Goal: Information Seeking & Learning: Learn about a topic

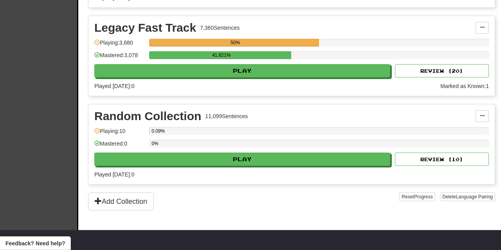
scroll to position [473, 0]
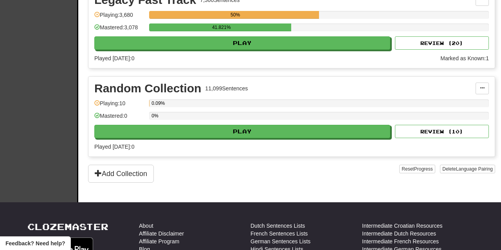
click at [301, 53] on div "Legacy Fast Track 7,360 Sentences Manage Sentences Unpin from Dashboard Playing…" at bounding box center [291, 28] width 406 height 80
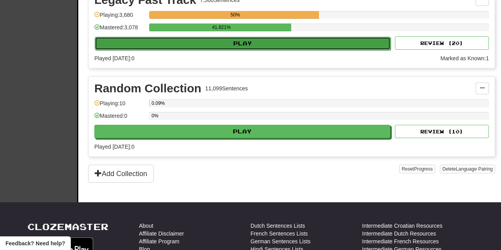
click at [301, 48] on button "Play" at bounding box center [243, 43] width 296 height 13
select select "**"
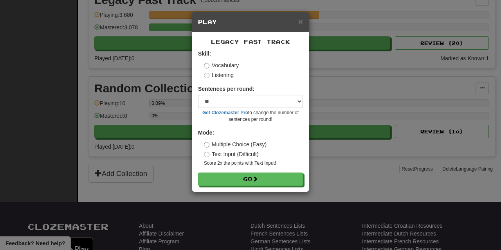
click at [210, 73] on label "Listening" at bounding box center [219, 75] width 30 height 8
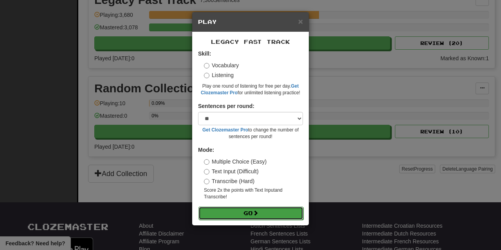
click at [278, 215] on button "Go" at bounding box center [250, 213] width 105 height 13
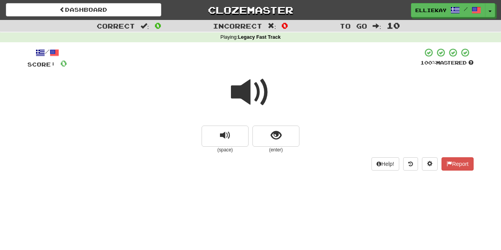
click at [242, 88] on span at bounding box center [250, 92] width 39 height 39
click at [274, 134] on span "show sentence" at bounding box center [276, 135] width 11 height 11
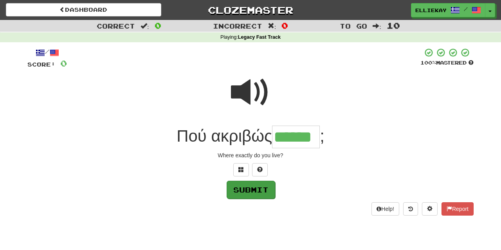
type input "******"
click at [262, 188] on button "Submit" at bounding box center [251, 190] width 49 height 18
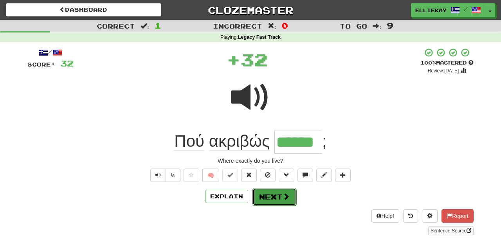
click at [287, 195] on span at bounding box center [286, 196] width 7 height 7
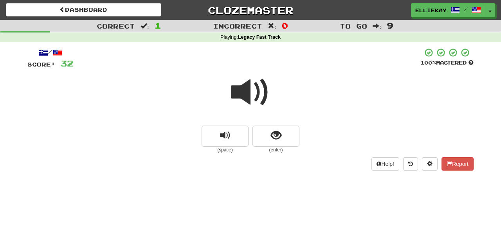
click at [247, 92] on span at bounding box center [250, 92] width 39 height 39
click at [282, 132] on button "show sentence" at bounding box center [276, 136] width 47 height 21
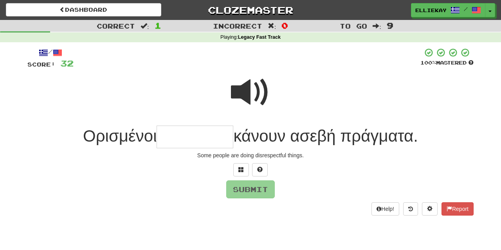
type input "*"
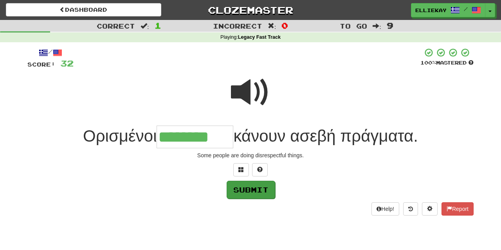
type input "********"
click at [253, 191] on button "Submit" at bounding box center [251, 190] width 49 height 18
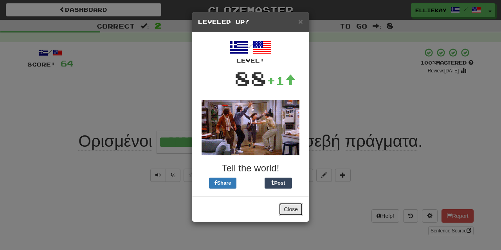
click at [294, 209] on button "Close" at bounding box center [291, 209] width 24 height 13
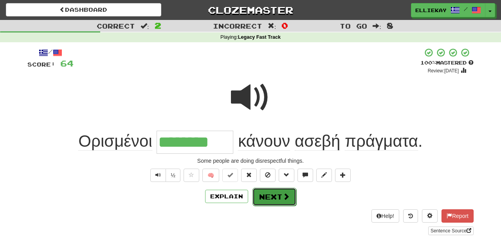
click at [280, 195] on button "Next" at bounding box center [275, 197] width 44 height 18
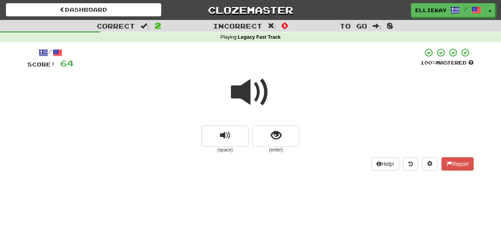
click at [260, 98] on span at bounding box center [250, 92] width 39 height 39
click at [278, 134] on span "show sentence" at bounding box center [276, 135] width 11 height 11
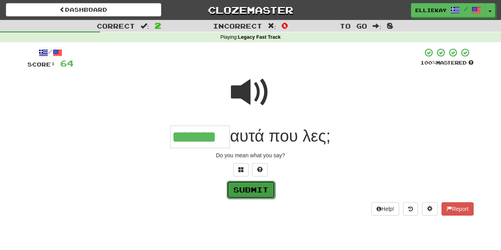
click at [256, 192] on button "Submit" at bounding box center [251, 190] width 49 height 18
type input "*******"
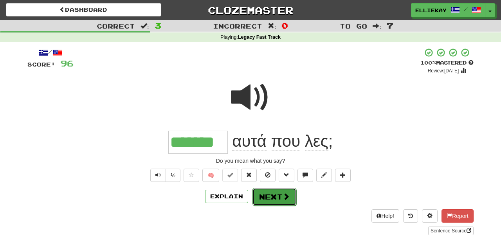
click at [288, 197] on span at bounding box center [286, 196] width 7 height 7
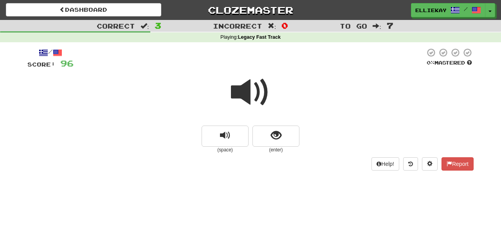
click at [246, 90] on span at bounding box center [250, 92] width 39 height 39
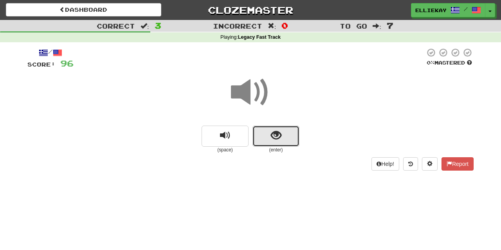
click at [278, 132] on span "show sentence" at bounding box center [276, 135] width 11 height 11
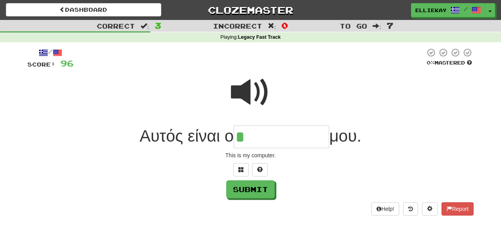
click at [278, 132] on input "*" at bounding box center [282, 137] width 96 height 23
click at [259, 89] on span at bounding box center [250, 92] width 39 height 39
click at [267, 140] on input "***" at bounding box center [282, 137] width 96 height 23
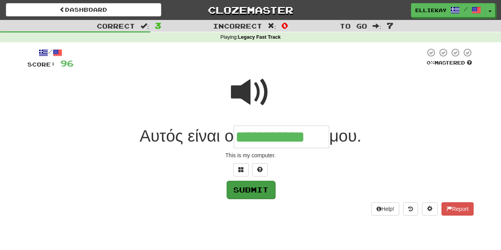
type input "**********"
click at [255, 189] on button "Submit" at bounding box center [251, 190] width 49 height 18
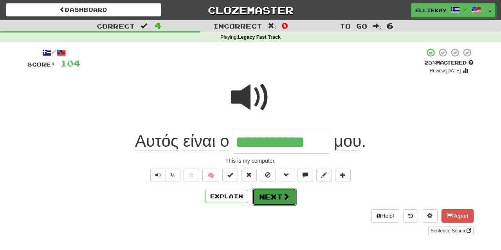
click at [274, 203] on button "Next" at bounding box center [275, 197] width 44 height 18
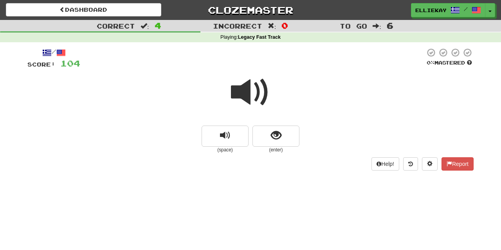
click at [251, 97] on span at bounding box center [250, 92] width 39 height 39
click at [292, 135] on button "show sentence" at bounding box center [276, 136] width 47 height 21
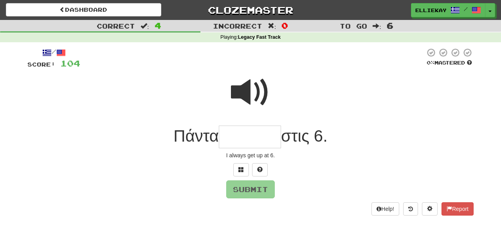
type input "*"
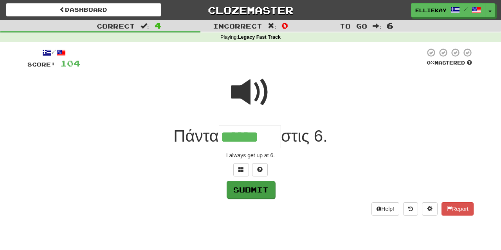
type input "******"
click at [252, 193] on button "Submit" at bounding box center [251, 190] width 49 height 18
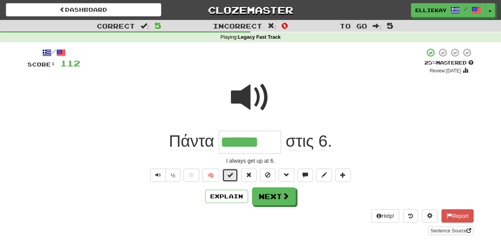
click at [229, 175] on span at bounding box center [229, 174] width 5 height 5
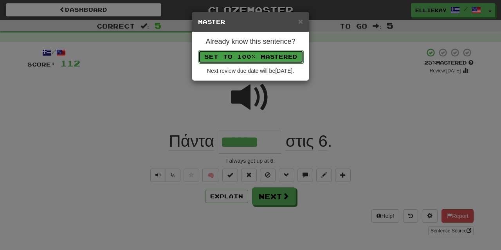
click at [295, 55] on button "Set to 100% Mastered" at bounding box center [250, 56] width 105 height 13
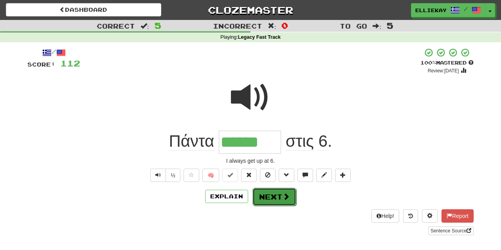
click at [284, 198] on span at bounding box center [286, 196] width 7 height 7
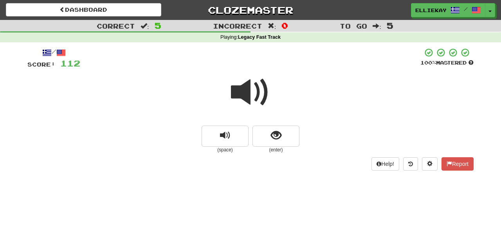
click at [249, 90] on span at bounding box center [250, 92] width 39 height 39
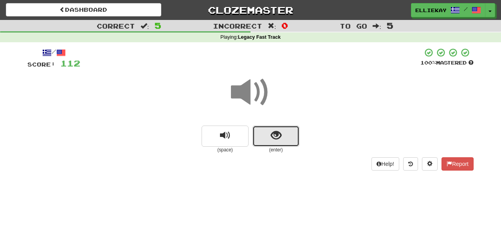
click at [274, 137] on span "show sentence" at bounding box center [276, 135] width 11 height 11
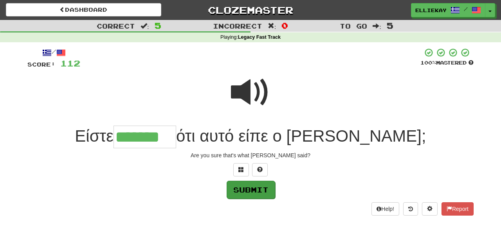
type input "*******"
click at [263, 190] on button "Submit" at bounding box center [251, 190] width 49 height 18
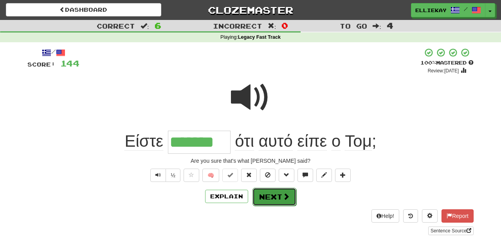
click at [278, 197] on button "Next" at bounding box center [275, 197] width 44 height 18
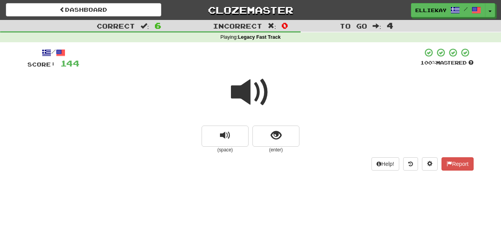
click at [268, 148] on small "(enter)" at bounding box center [276, 150] width 47 height 7
click at [276, 125] on div at bounding box center [250, 98] width 446 height 56
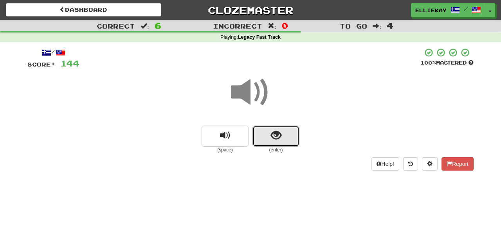
click at [275, 132] on span "show sentence" at bounding box center [276, 135] width 11 height 11
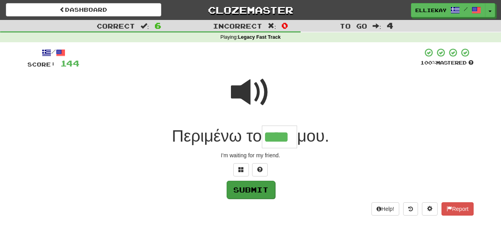
type input "****"
click at [244, 190] on button "Submit" at bounding box center [251, 190] width 49 height 18
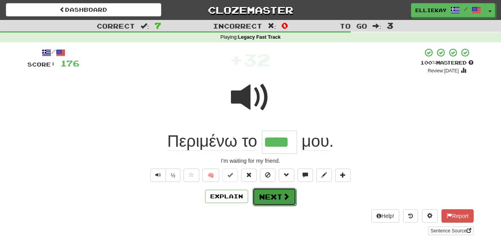
click at [268, 200] on button "Next" at bounding box center [275, 197] width 44 height 18
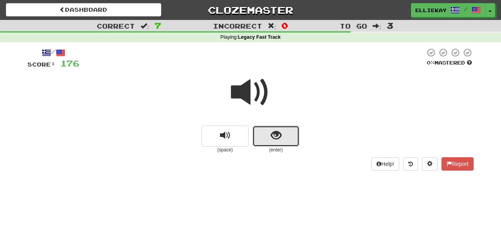
click at [279, 143] on button "show sentence" at bounding box center [276, 136] width 47 height 21
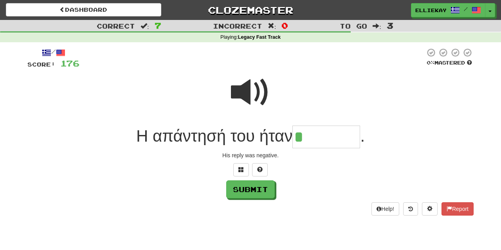
click at [251, 92] on span at bounding box center [250, 92] width 39 height 39
click at [323, 134] on input "*" at bounding box center [326, 137] width 68 height 23
click at [245, 163] on div "/ Score: 176 0 % Mastered Η απάντησή του ήταν * . His reply was negative. Submi…" at bounding box center [250, 132] width 446 height 168
click at [241, 171] on span at bounding box center [240, 169] width 5 height 5
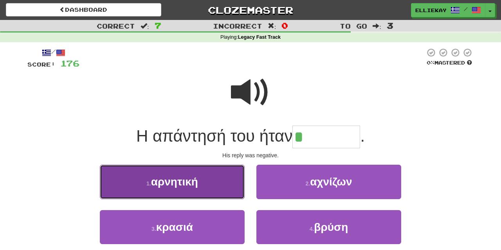
click at [222, 188] on button "1 . αρνητική" at bounding box center [172, 182] width 145 height 34
type input "********"
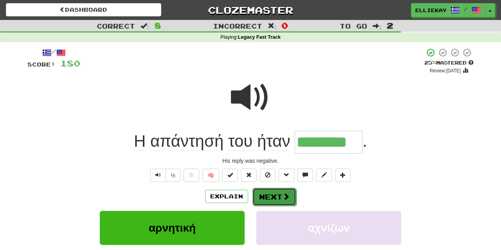
click at [271, 198] on button "Next" at bounding box center [275, 197] width 44 height 18
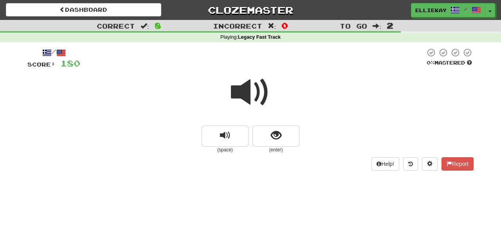
click at [258, 94] on span at bounding box center [250, 92] width 39 height 39
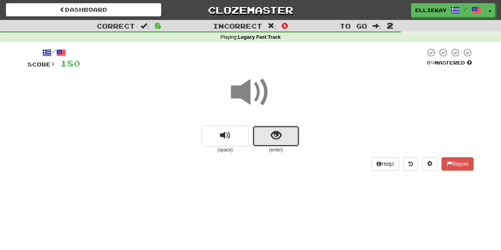
click at [287, 139] on button "show sentence" at bounding box center [276, 136] width 47 height 21
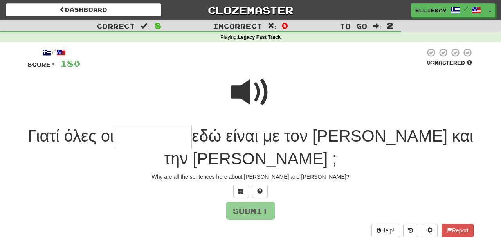
click at [247, 97] on span at bounding box center [250, 92] width 39 height 39
click at [188, 141] on input "text" at bounding box center [153, 137] width 78 height 23
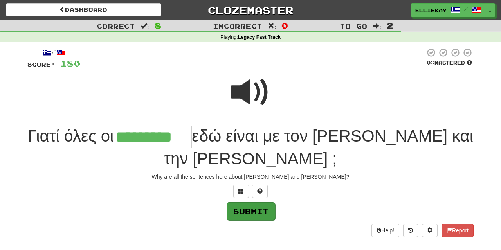
type input "*********"
click at [270, 202] on button "Submit" at bounding box center [251, 211] width 49 height 18
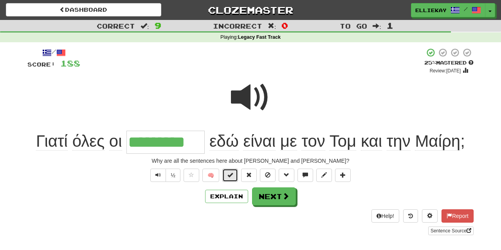
click at [231, 180] on button at bounding box center [230, 175] width 16 height 13
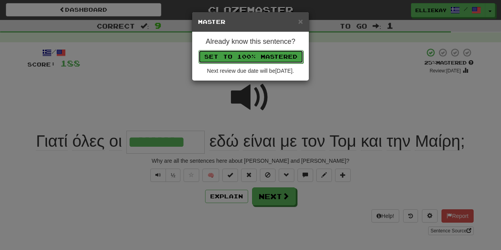
click at [276, 56] on button "Set to 100% Mastered" at bounding box center [250, 56] width 105 height 13
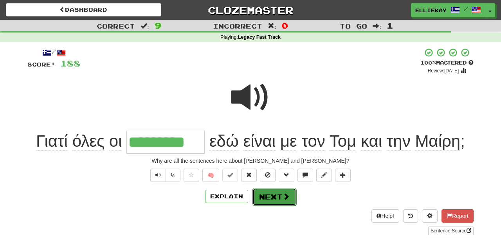
click at [287, 193] on span at bounding box center [286, 196] width 7 height 7
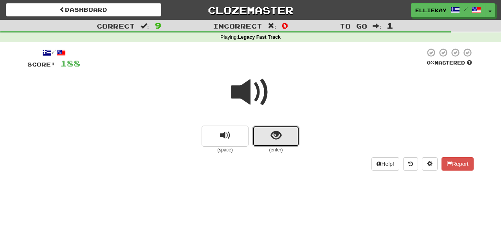
click at [284, 146] on button "show sentence" at bounding box center [276, 136] width 47 height 21
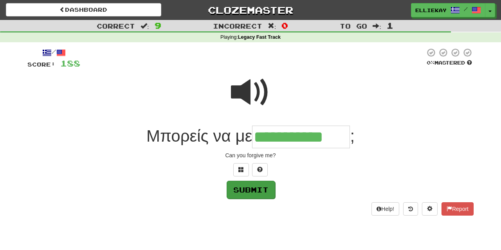
type input "**********"
click at [260, 188] on button "Submit" at bounding box center [251, 190] width 49 height 18
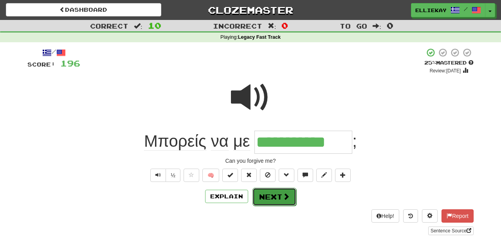
click at [272, 201] on button "Next" at bounding box center [275, 197] width 44 height 18
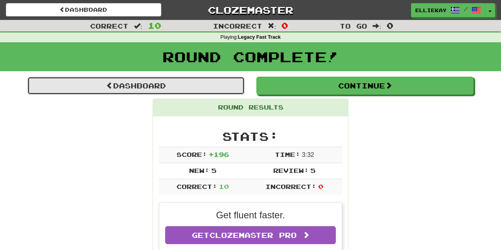
click at [168, 83] on link "Dashboard" at bounding box center [135, 86] width 217 height 18
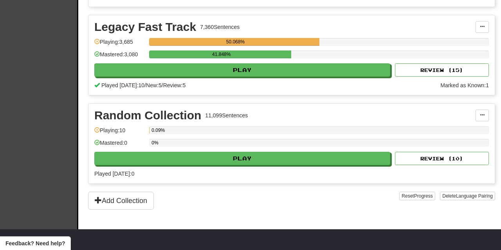
scroll to position [473, 0]
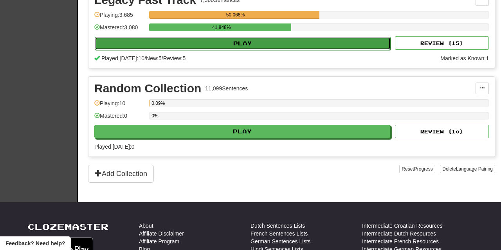
click at [262, 44] on button "Play" at bounding box center [243, 43] width 296 height 13
select select "**"
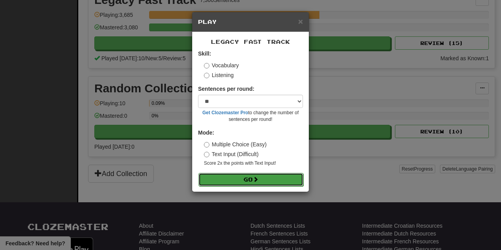
click at [245, 179] on button "Go" at bounding box center [250, 179] width 105 height 13
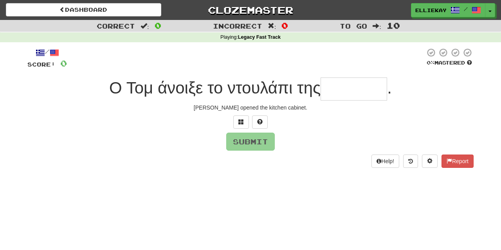
type input "*"
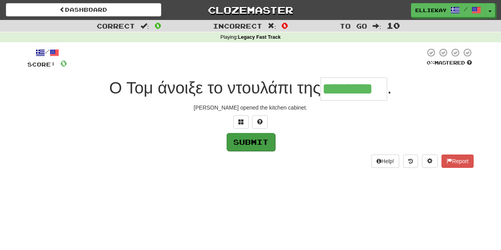
type input "********"
click at [258, 144] on button "Submit" at bounding box center [251, 142] width 49 height 18
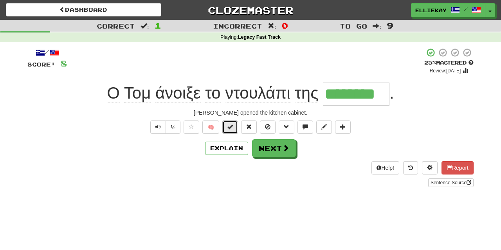
click at [230, 124] on span at bounding box center [229, 126] width 5 height 5
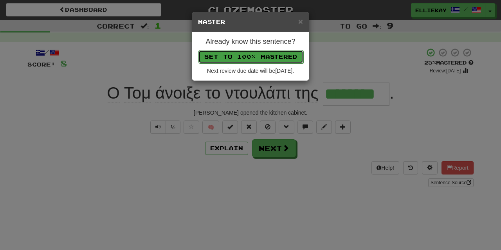
click at [294, 54] on button "Set to 100% Mastered" at bounding box center [250, 56] width 105 height 13
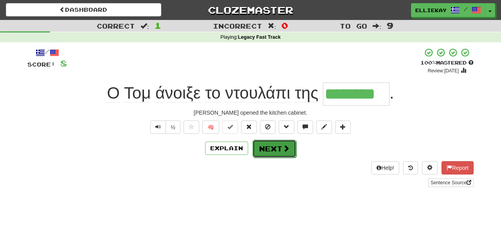
click at [288, 153] on button "Next" at bounding box center [275, 149] width 44 height 18
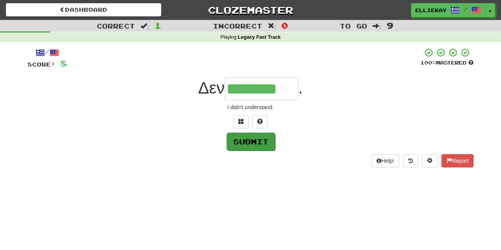
type input "********"
click at [268, 144] on button "Submit" at bounding box center [251, 142] width 49 height 18
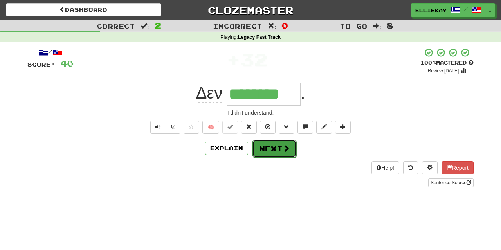
click at [283, 146] on span at bounding box center [286, 148] width 7 height 7
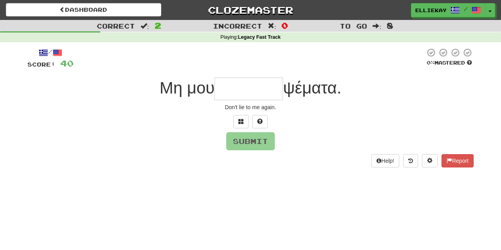
type input "*"
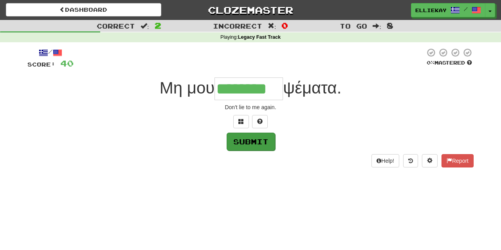
type input "********"
click at [267, 144] on button "Submit" at bounding box center [251, 142] width 49 height 18
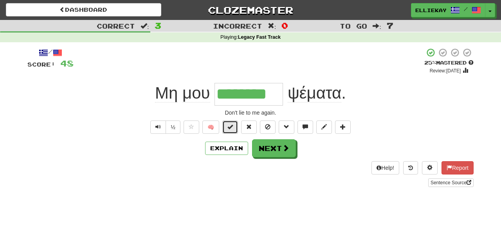
click at [229, 126] on span at bounding box center [229, 126] width 5 height 5
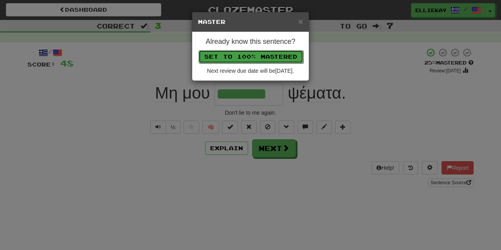
click at [275, 57] on button "Set to 100% Mastered" at bounding box center [250, 56] width 105 height 13
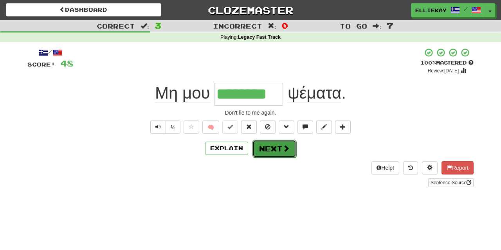
click at [277, 148] on button "Next" at bounding box center [275, 149] width 44 height 18
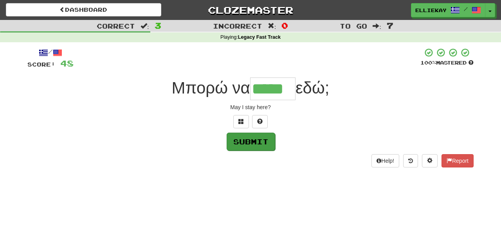
type input "*****"
click at [258, 142] on button "Submit" at bounding box center [251, 142] width 49 height 18
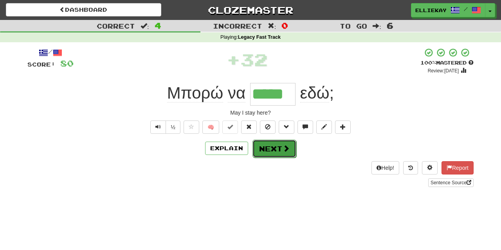
click at [277, 148] on button "Next" at bounding box center [275, 149] width 44 height 18
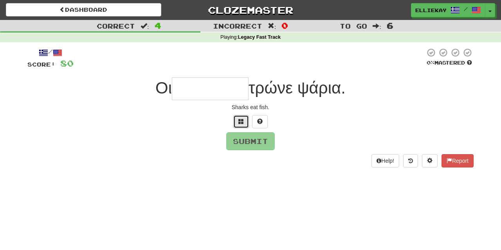
click at [241, 121] on span at bounding box center [240, 121] width 5 height 5
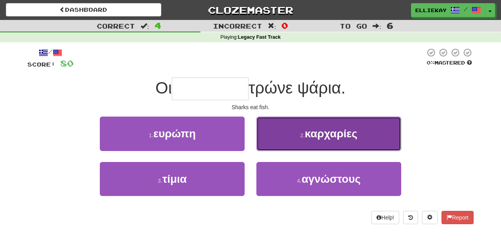
click at [359, 145] on button "2 . καρχαρίες" at bounding box center [328, 134] width 145 height 34
type input "*********"
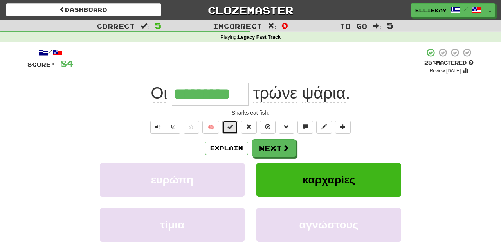
click at [235, 130] on button at bounding box center [230, 127] width 16 height 13
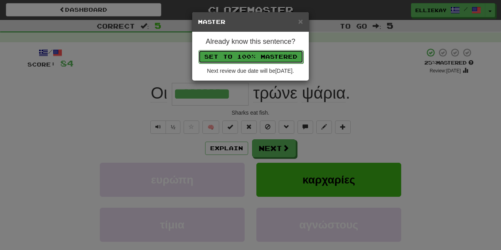
click at [289, 55] on button "Set to 100% Mastered" at bounding box center [250, 56] width 105 height 13
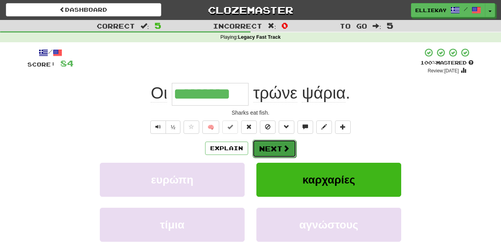
click at [272, 152] on button "Next" at bounding box center [275, 149] width 44 height 18
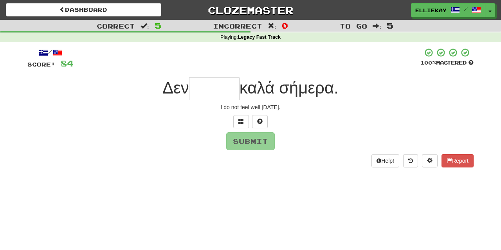
type input "*"
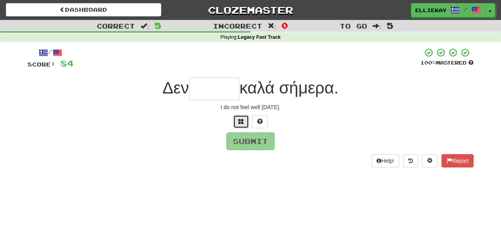
click at [240, 126] on button at bounding box center [241, 121] width 16 height 13
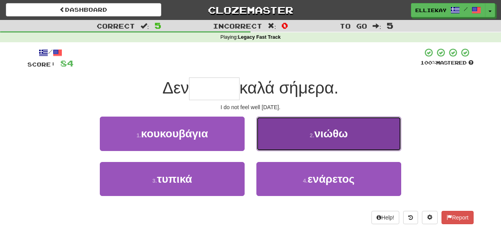
click at [348, 130] on span "νιώθω" at bounding box center [331, 134] width 34 height 12
type input "*****"
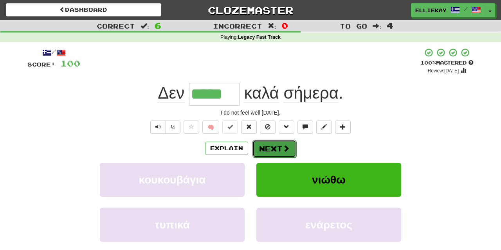
click at [283, 148] on span at bounding box center [286, 148] width 7 height 7
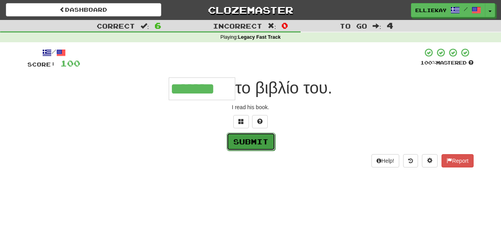
click at [262, 141] on button "Submit" at bounding box center [251, 142] width 49 height 18
type input "*******"
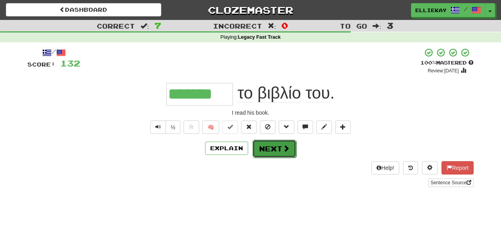
click at [273, 147] on button "Next" at bounding box center [275, 149] width 44 height 18
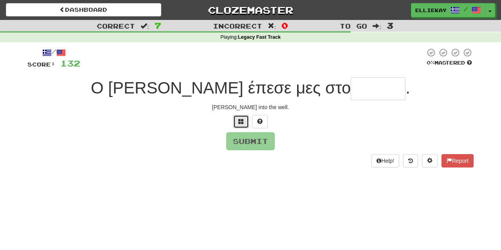
click at [241, 126] on button at bounding box center [241, 121] width 16 height 13
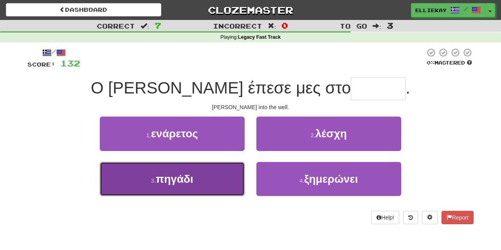
click at [222, 175] on button "3 . πηγάδι" at bounding box center [172, 179] width 145 height 34
type input "******"
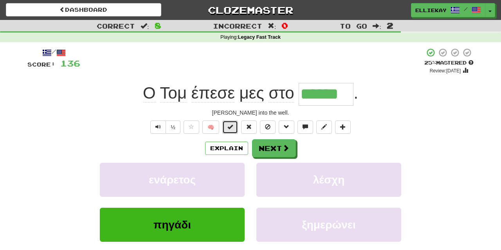
click at [236, 128] on button at bounding box center [230, 127] width 16 height 13
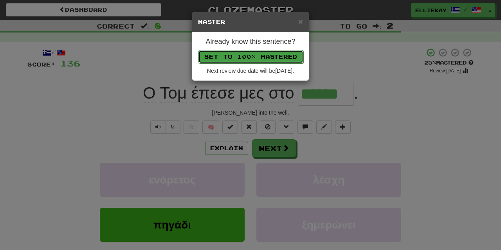
click at [294, 56] on button "Set to 100% Mastered" at bounding box center [250, 56] width 105 height 13
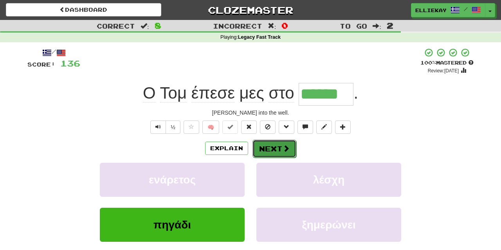
click at [287, 153] on button "Next" at bounding box center [275, 149] width 44 height 18
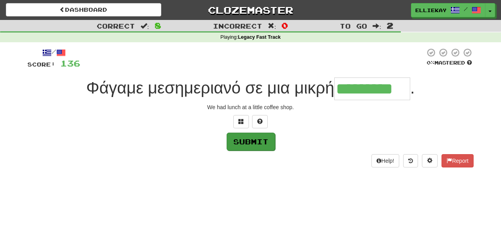
type input "*********"
click at [248, 141] on button "Submit" at bounding box center [251, 142] width 49 height 18
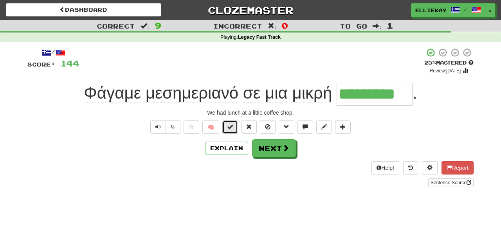
click at [228, 122] on button at bounding box center [230, 127] width 16 height 13
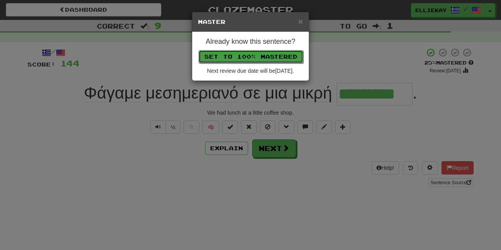
click at [281, 61] on button "Set to 100% Mastered" at bounding box center [250, 56] width 105 height 13
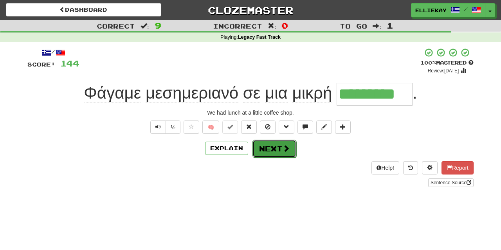
click at [286, 151] on span at bounding box center [286, 148] width 7 height 7
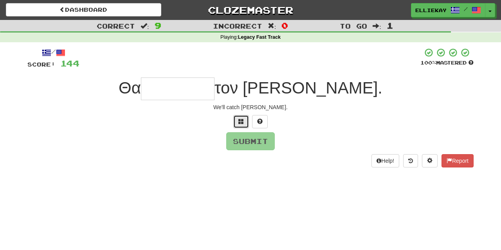
click at [242, 124] on span at bounding box center [240, 121] width 5 height 5
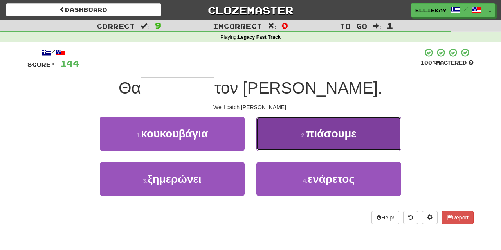
click at [341, 137] on span "πιάσουμε" at bounding box center [331, 134] width 51 height 12
type input "********"
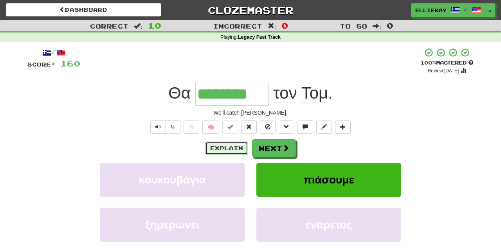
click at [229, 148] on button "Explain" at bounding box center [226, 148] width 43 height 13
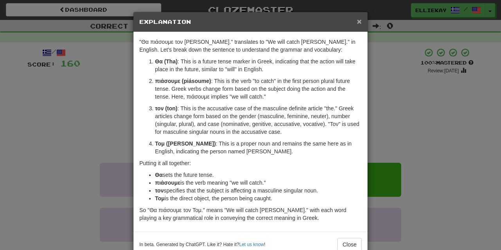
click at [361, 23] on span "×" at bounding box center [359, 21] width 5 height 9
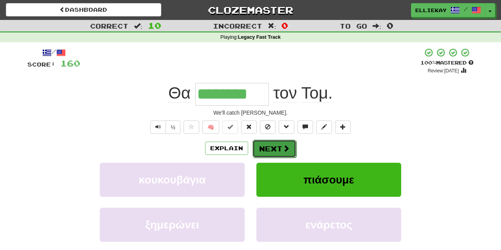
click at [272, 148] on button "Next" at bounding box center [275, 149] width 44 height 18
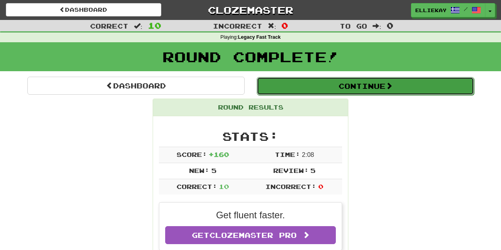
click at [354, 87] on button "Continue" at bounding box center [365, 86] width 217 height 18
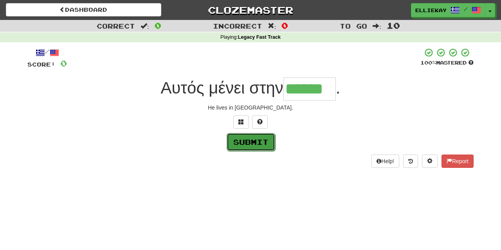
click at [265, 141] on button "Submit" at bounding box center [251, 142] width 49 height 18
type input "******"
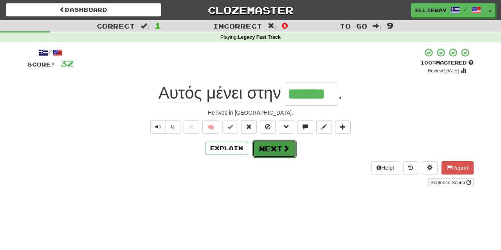
click at [274, 151] on button "Next" at bounding box center [275, 149] width 44 height 18
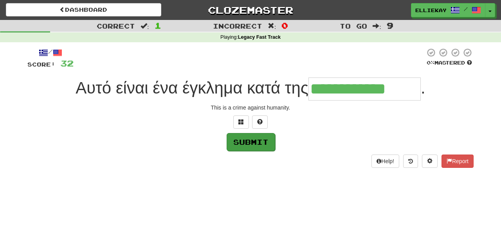
type input "**********"
click at [261, 141] on button "Submit" at bounding box center [251, 142] width 49 height 18
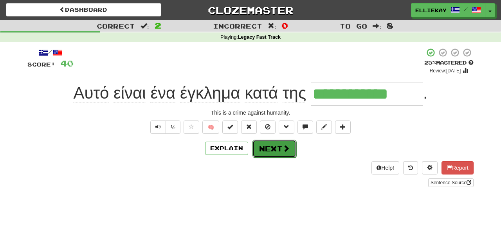
click at [272, 149] on button "Next" at bounding box center [275, 149] width 44 height 18
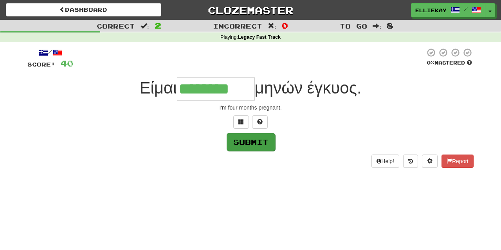
type input "********"
click at [261, 144] on button "Submit" at bounding box center [251, 142] width 49 height 18
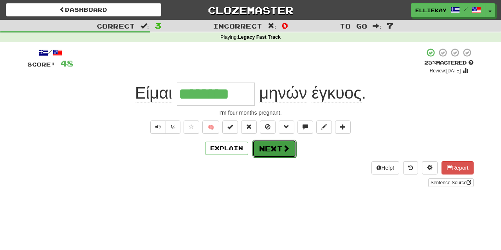
click at [273, 152] on button "Next" at bounding box center [275, 149] width 44 height 18
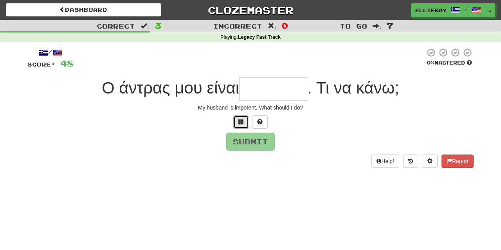
click at [235, 125] on button at bounding box center [241, 121] width 16 height 13
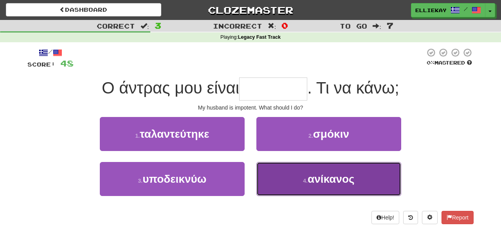
click at [325, 180] on span "ανίκανος" at bounding box center [331, 179] width 47 height 12
type input "********"
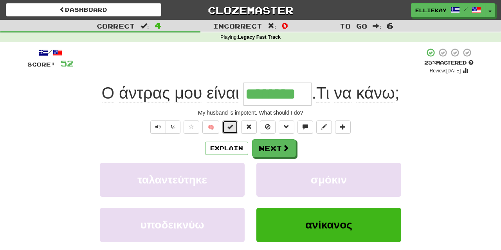
click at [230, 127] on span at bounding box center [229, 126] width 5 height 5
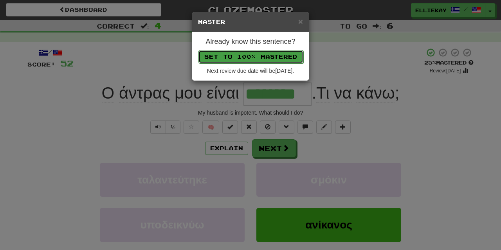
click at [278, 58] on button "Set to 100% Mastered" at bounding box center [250, 56] width 105 height 13
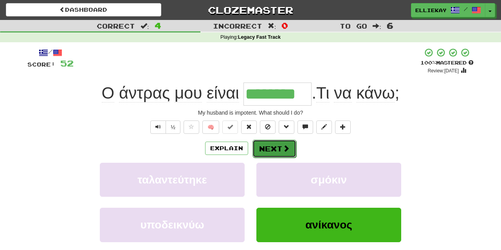
click at [280, 150] on button "Next" at bounding box center [275, 149] width 44 height 18
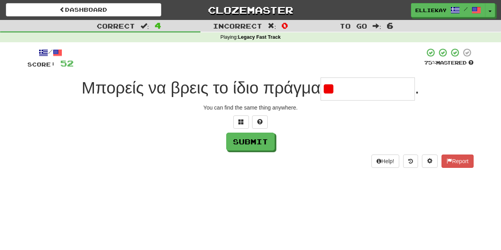
type input "*"
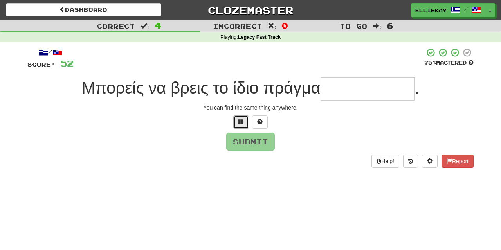
click at [242, 123] on span at bounding box center [240, 121] width 5 height 5
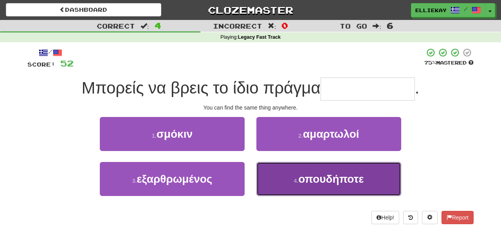
click at [336, 182] on span "οπουδήποτε" at bounding box center [330, 179] width 65 height 12
type input "**********"
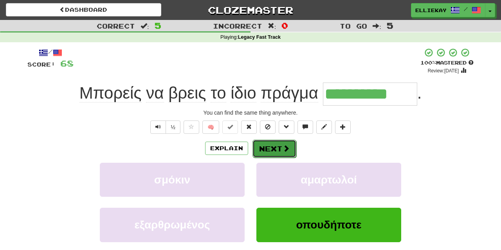
click at [278, 148] on button "Next" at bounding box center [275, 149] width 44 height 18
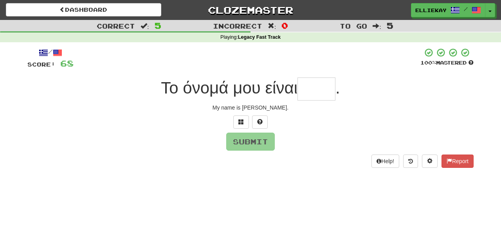
type input "*"
click at [256, 141] on button "Submit" at bounding box center [251, 142] width 49 height 18
type input "****"
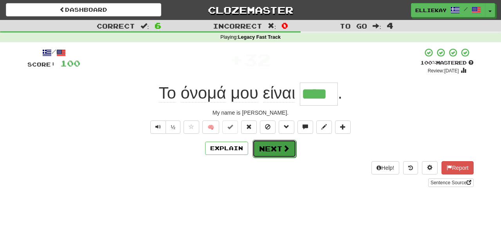
click at [278, 153] on button "Next" at bounding box center [275, 149] width 44 height 18
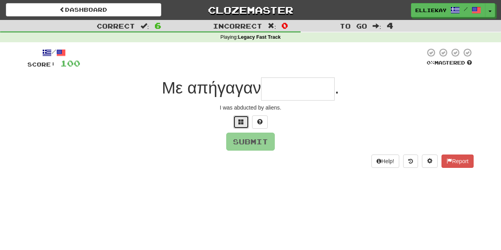
click at [238, 124] on button at bounding box center [241, 121] width 16 height 13
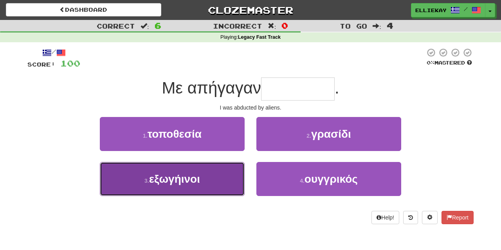
click at [210, 172] on button "3 . εξωγήινοι" at bounding box center [172, 179] width 145 height 34
type input "*********"
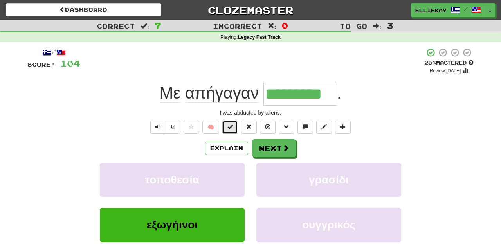
click at [231, 128] on span at bounding box center [229, 126] width 5 height 5
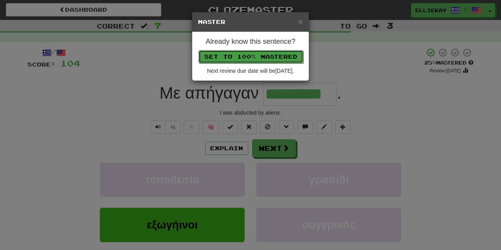
click at [283, 56] on button "Set to 100% Mastered" at bounding box center [250, 56] width 105 height 13
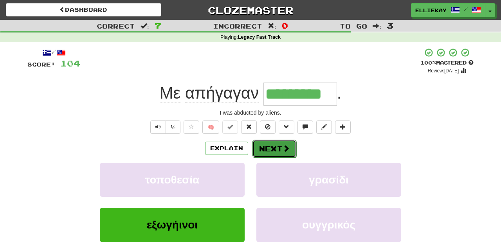
click at [285, 145] on span at bounding box center [286, 148] width 7 height 7
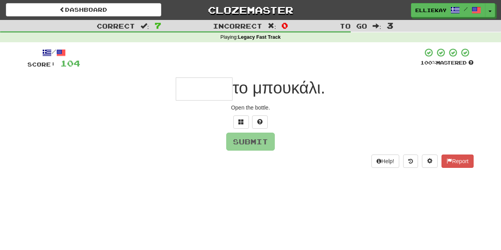
type input "*"
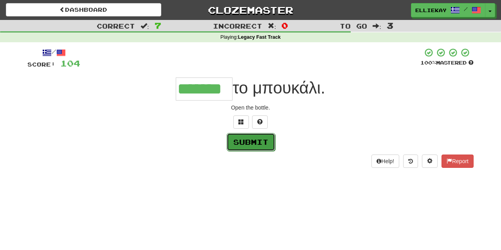
click at [259, 145] on button "Submit" at bounding box center [251, 142] width 49 height 18
type input "*******"
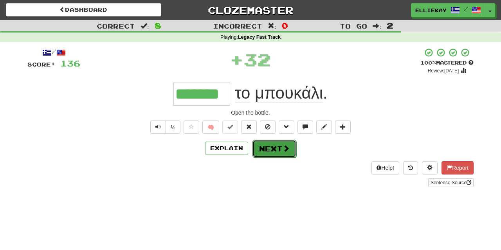
click at [276, 149] on button "Next" at bounding box center [275, 149] width 44 height 18
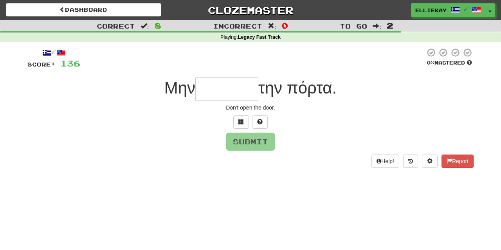
type input "*"
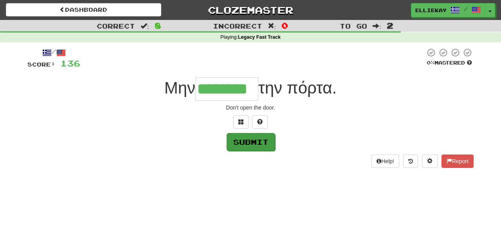
type input "********"
click at [259, 140] on button "Submit" at bounding box center [251, 142] width 49 height 18
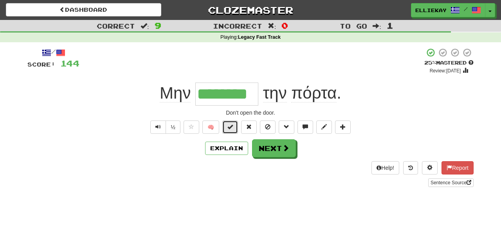
click at [231, 130] on span at bounding box center [229, 126] width 5 height 5
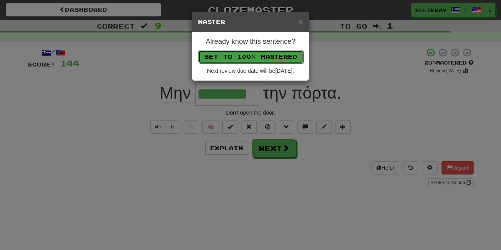
click at [280, 59] on button "Set to 100% Mastered" at bounding box center [250, 56] width 105 height 13
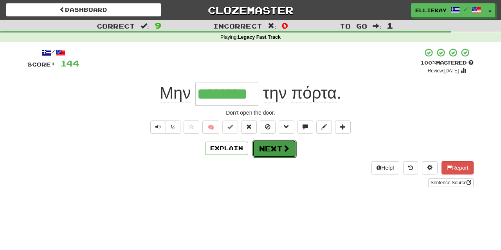
click at [282, 153] on button "Next" at bounding box center [275, 149] width 44 height 18
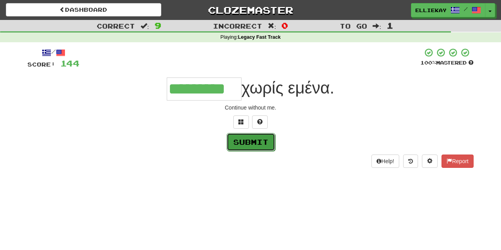
click at [257, 141] on button "Submit" at bounding box center [251, 142] width 49 height 18
type input "*********"
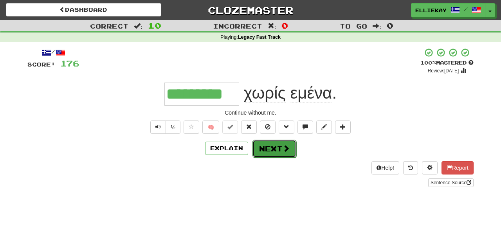
click at [284, 152] on span at bounding box center [286, 148] width 7 height 7
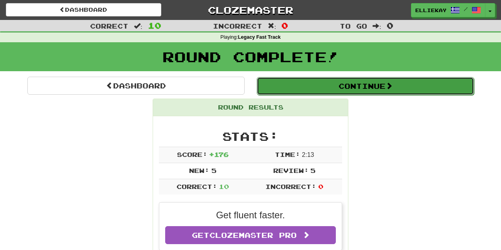
click at [388, 89] on button "Continue" at bounding box center [365, 86] width 217 height 18
